Goal: Transaction & Acquisition: Purchase product/service

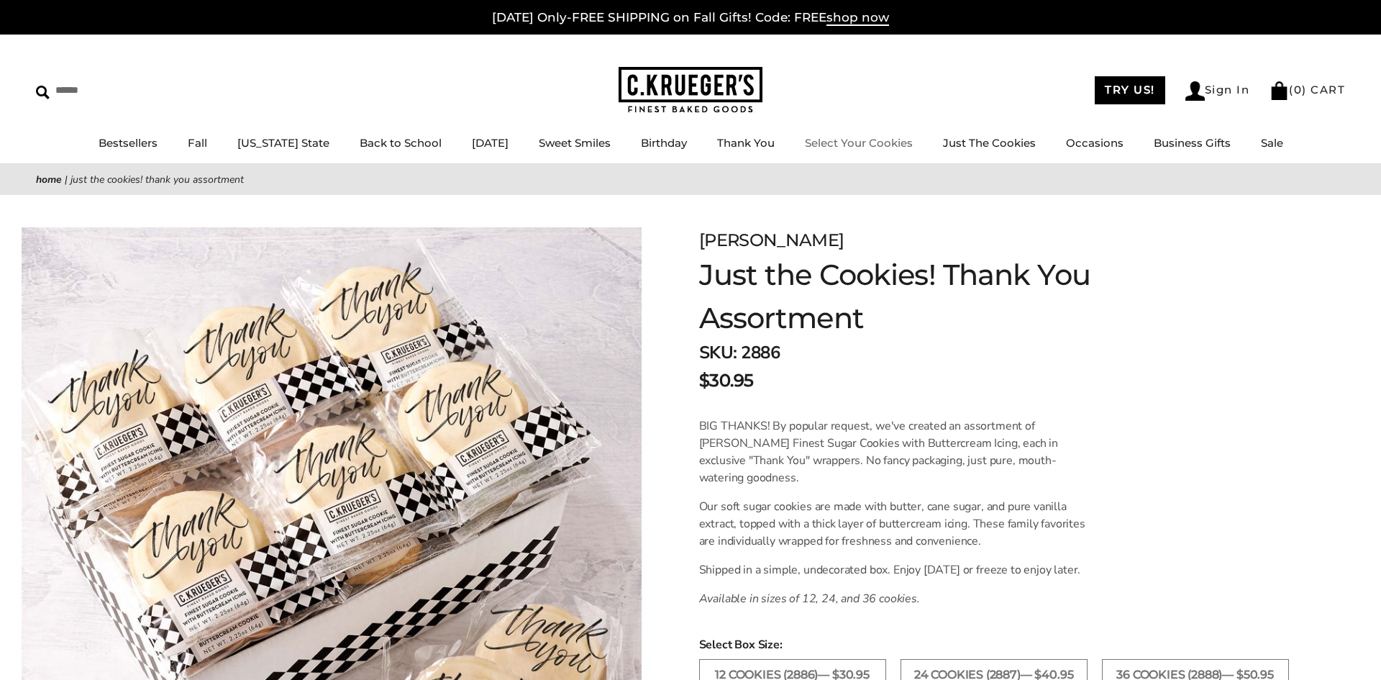
click at [828, 140] on link "Select Your Cookies" at bounding box center [859, 143] width 108 height 14
